Goal: Task Accomplishment & Management: Manage account settings

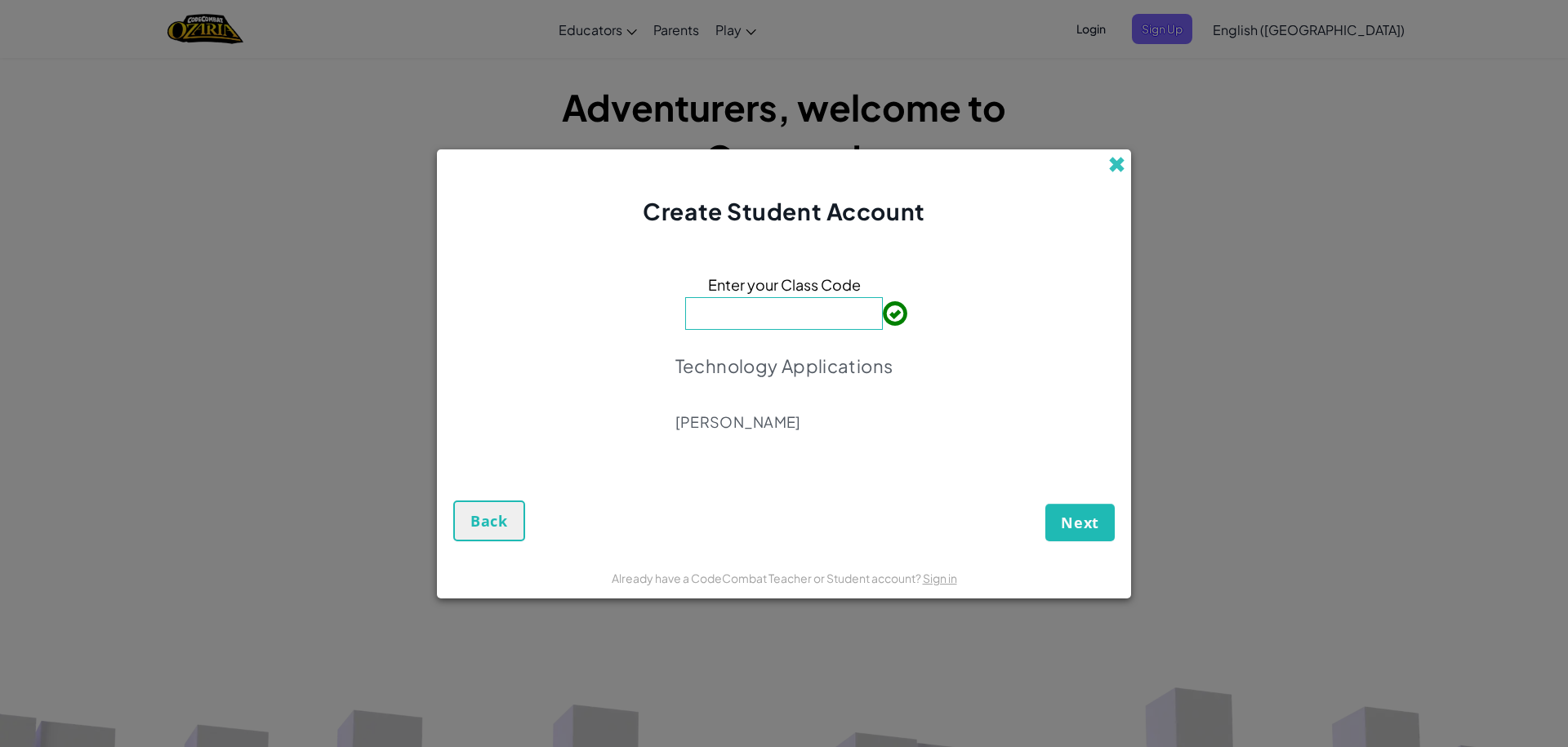
click at [1109, 167] on span at bounding box center [1116, 164] width 17 height 17
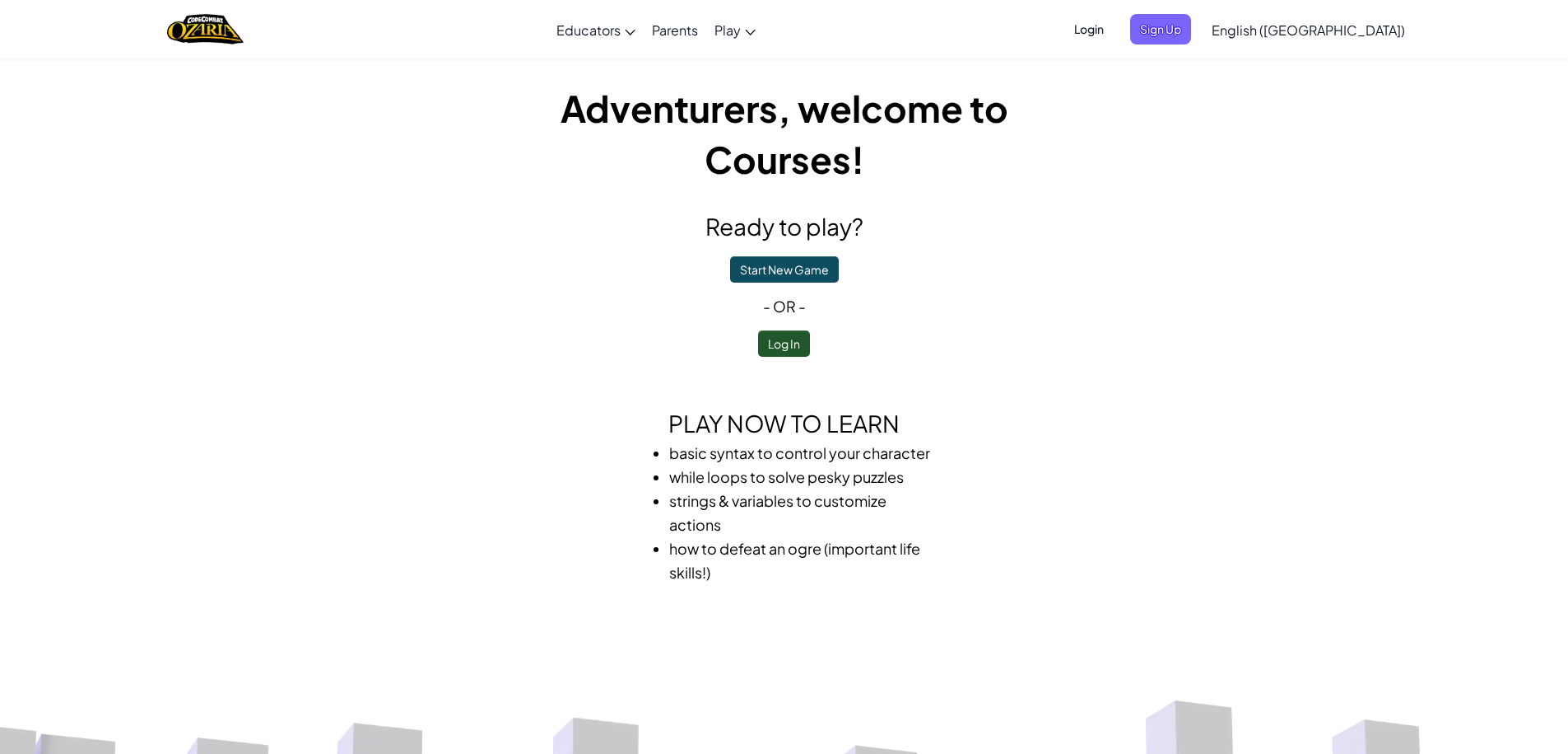
click at [1114, 27] on span "Login" at bounding box center [1089, 29] width 49 height 30
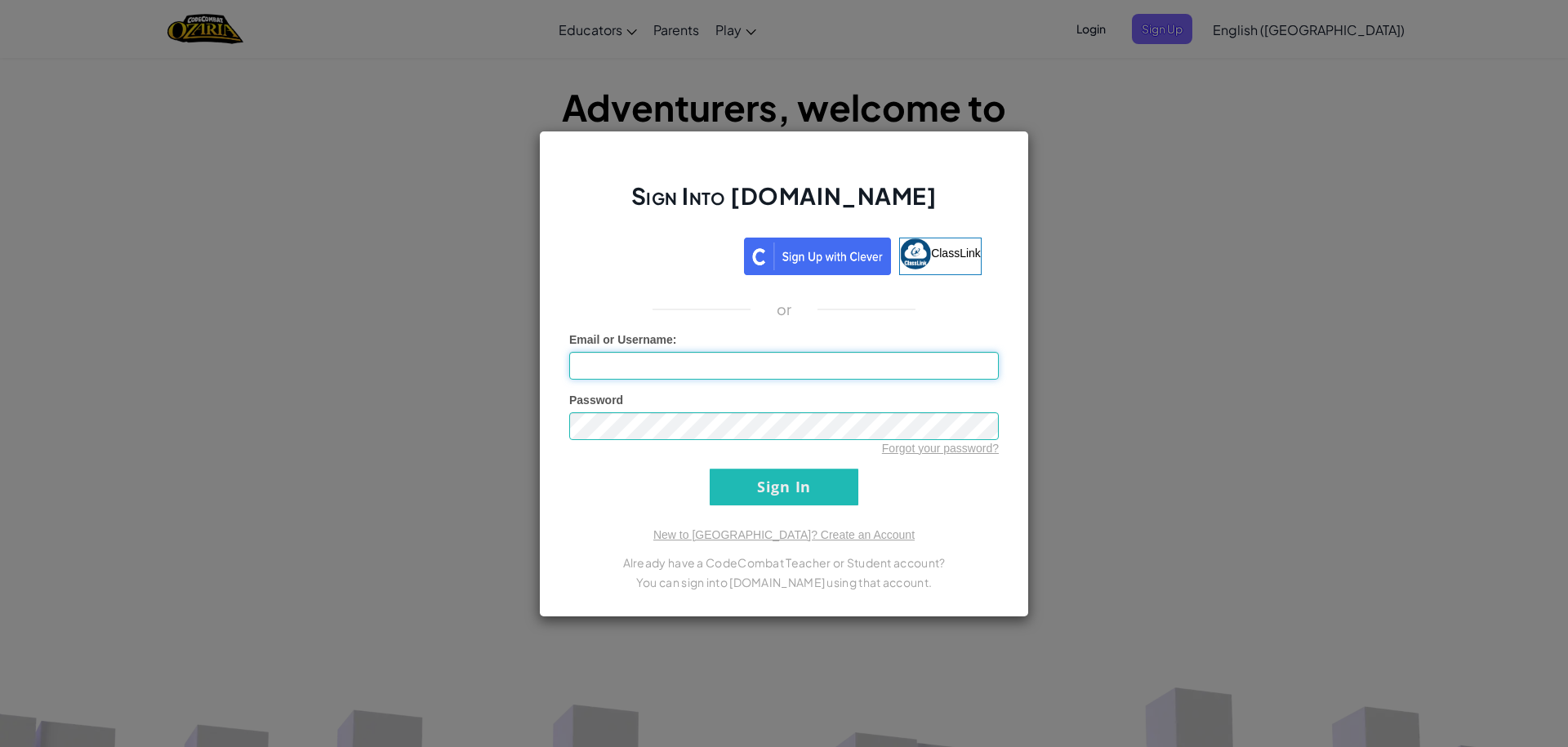
click at [855, 371] on input "Email or Username :" at bounding box center [783, 365] width 430 height 27
type input "j"
type input "k"
type input "[PERSON_NAME]"
click at [710, 469] on input "Sign In" at bounding box center [784, 487] width 148 height 37
